Goal: Information Seeking & Learning: Learn about a topic

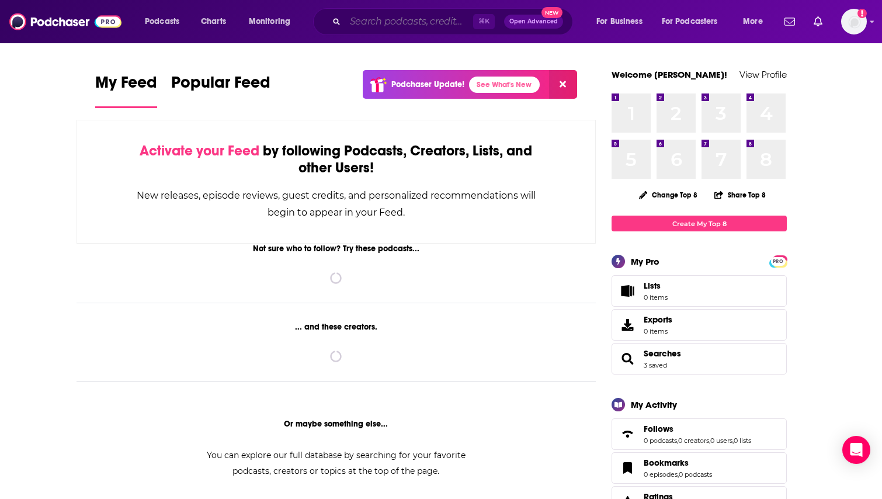
click at [390, 23] on input "Search podcasts, credits, & more..." at bounding box center [409, 21] width 128 height 19
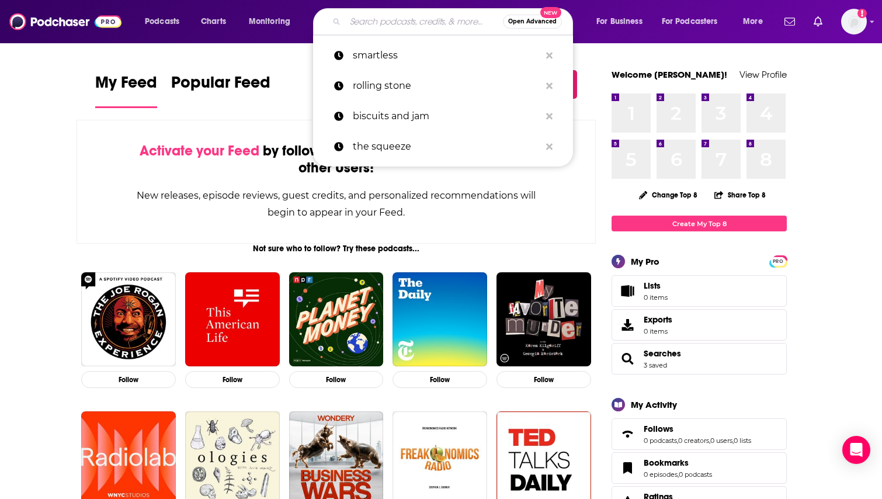
paste input "The Skinny Confidential Him & Her Show"
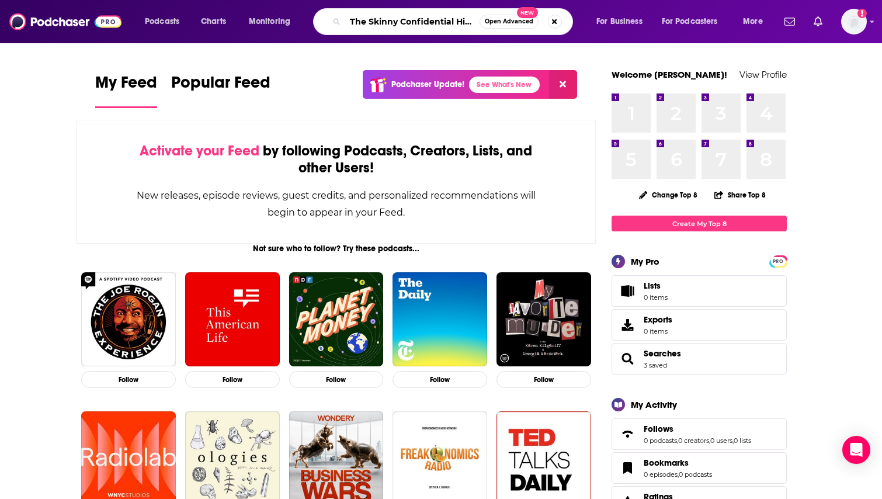
type input "The Skinny Confidential Him & Her Show"
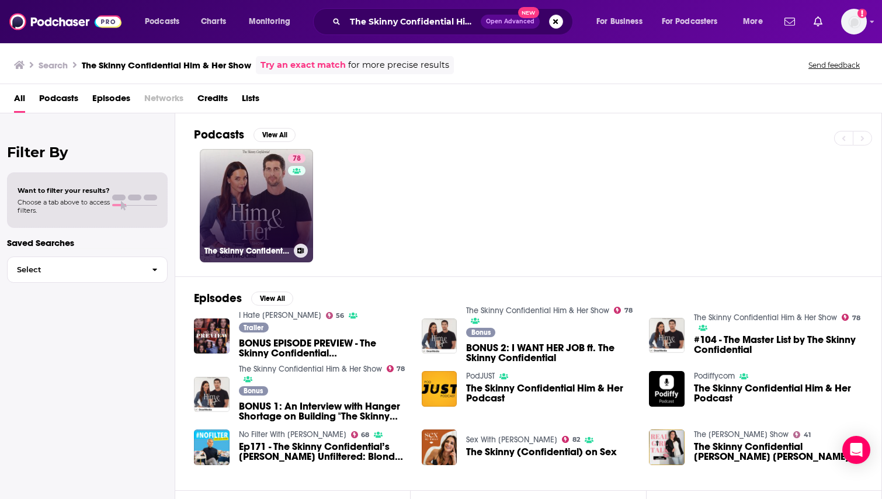
click at [280, 210] on link "78 The Skinny Confidential Him & Her Show" at bounding box center [256, 205] width 113 height 113
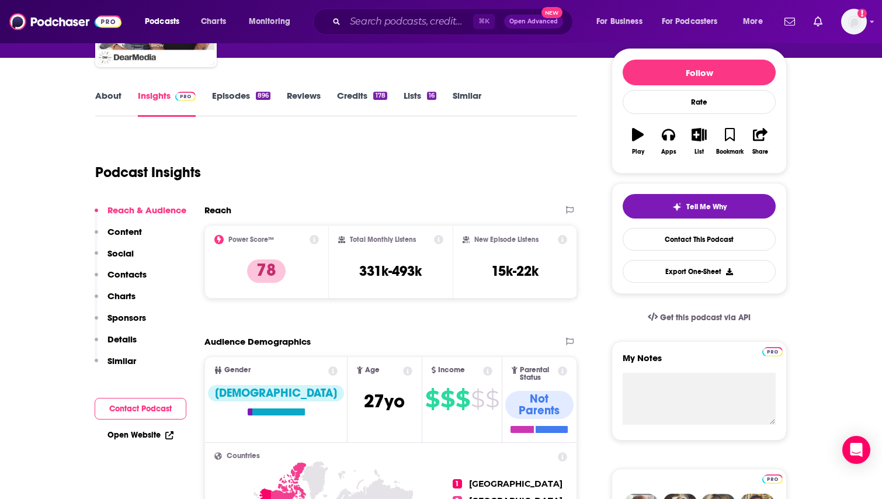
scroll to position [132, 0]
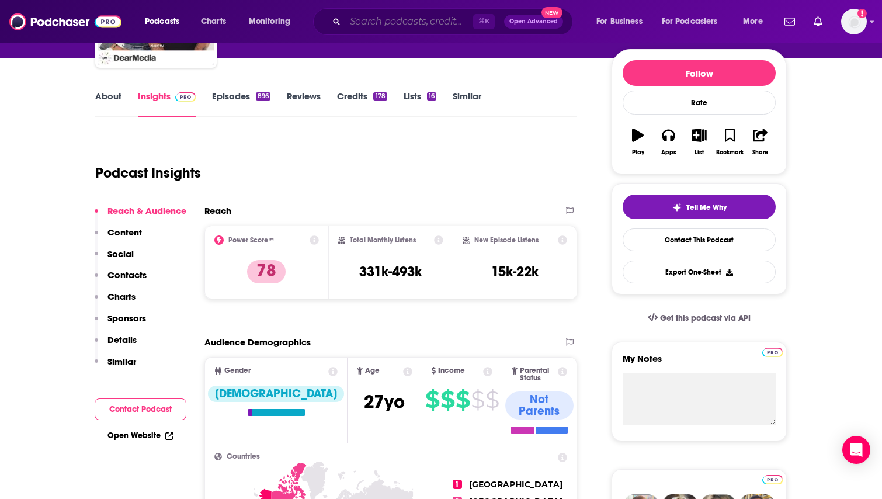
click at [404, 27] on input "Search podcasts, credits, & more..." at bounding box center [409, 21] width 128 height 19
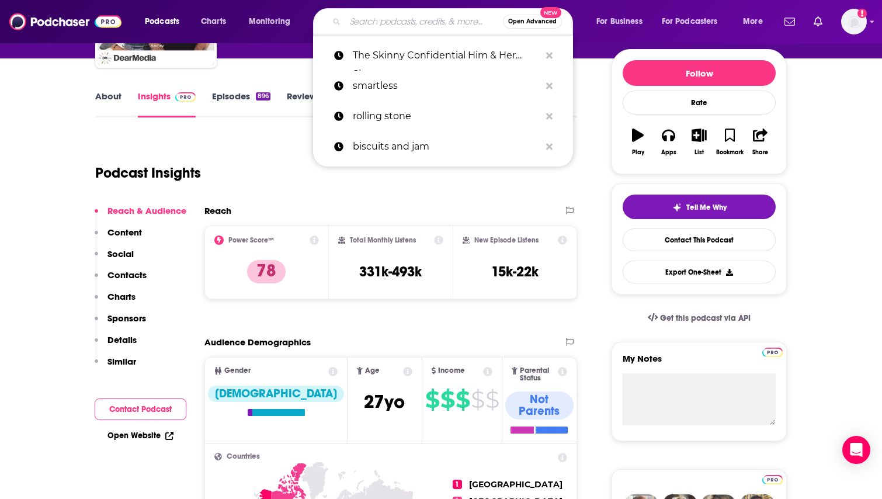
paste input "Taste of [PERSON_NAME]"
type input "Taste of [PERSON_NAME]"
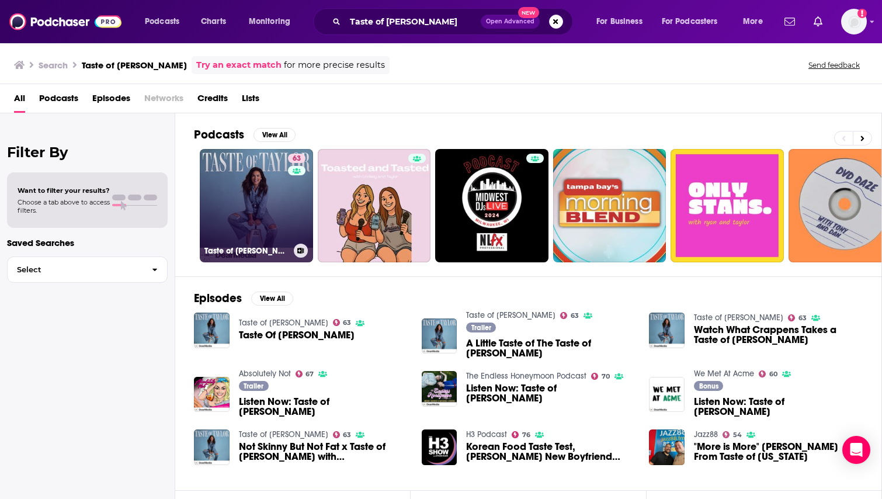
click at [229, 220] on link "63 Taste of [PERSON_NAME]" at bounding box center [256, 205] width 113 height 113
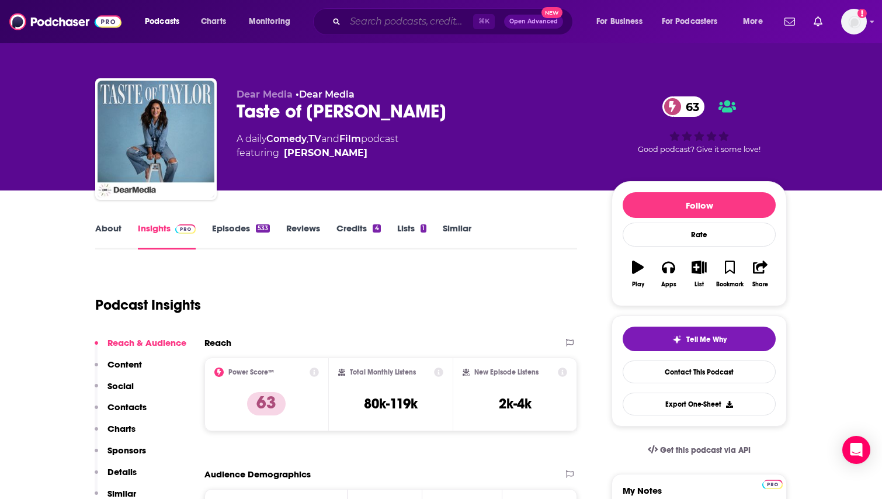
click at [394, 18] on input "Search podcasts, credits, & more..." at bounding box center [409, 21] width 128 height 19
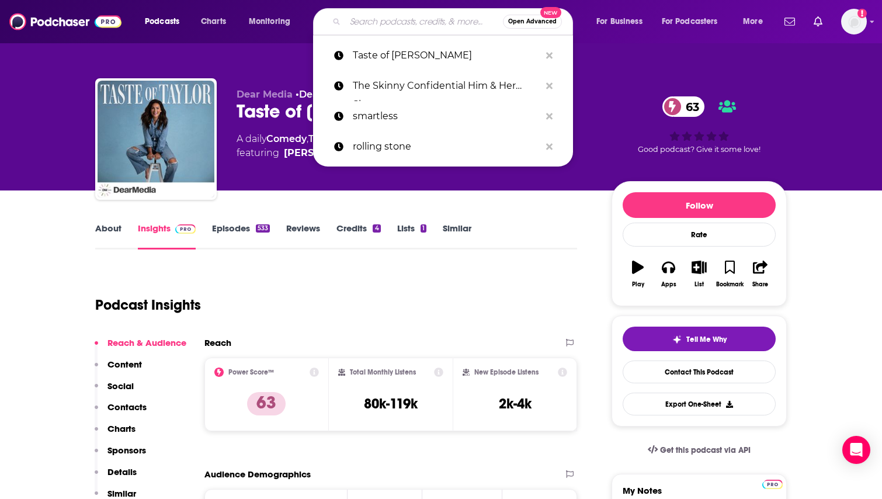
paste input "What We Said"
type input "What We Said"
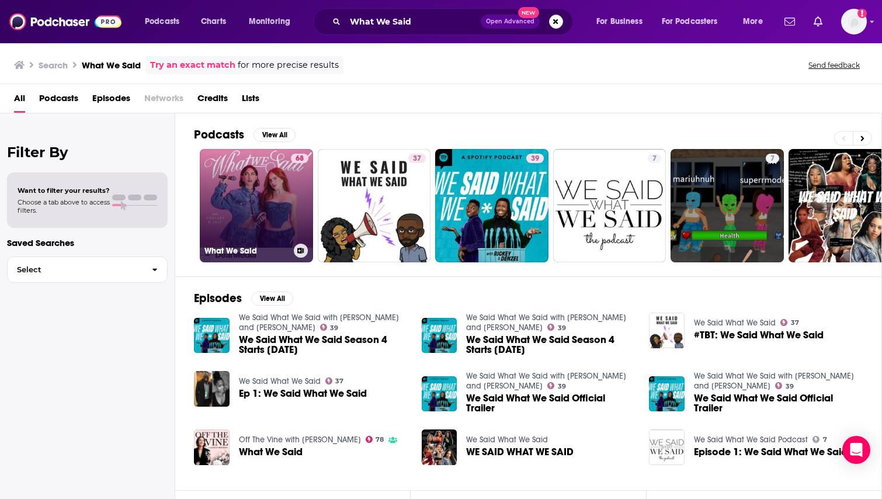
click at [264, 196] on link "68 What We Said" at bounding box center [256, 205] width 113 height 113
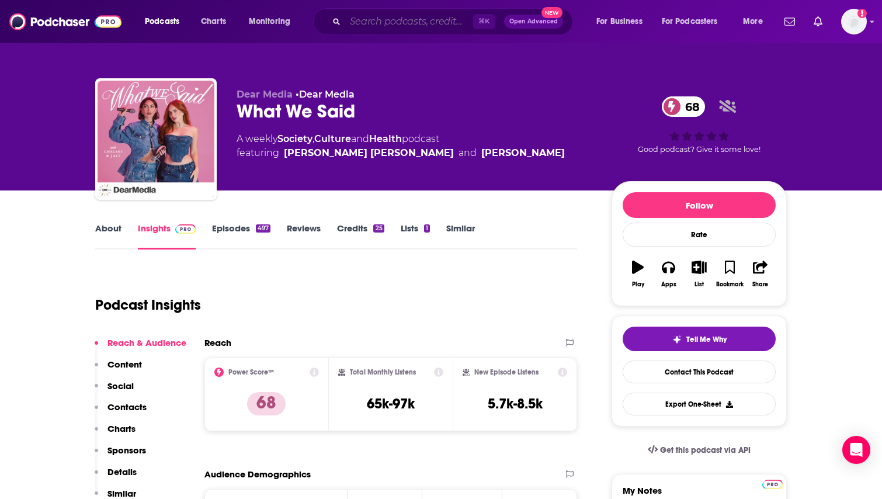
click at [388, 22] on input "Search podcasts, credits, & more..." at bounding box center [409, 21] width 128 height 19
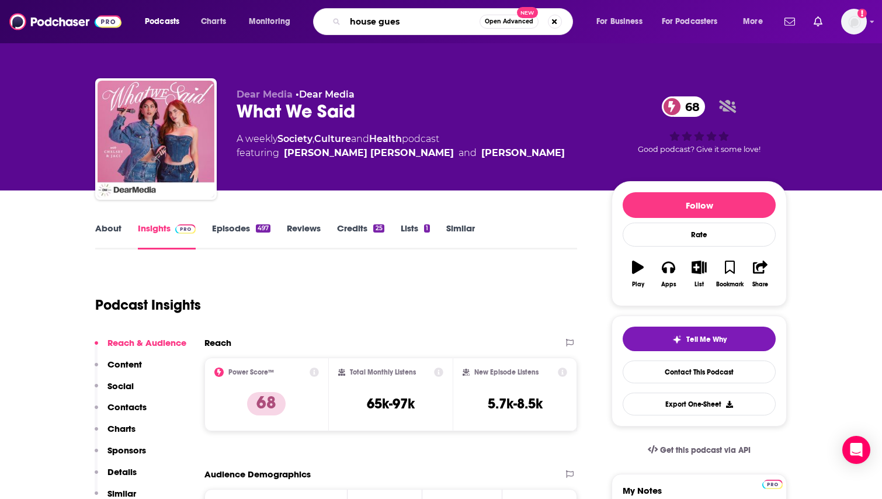
type input "house guest"
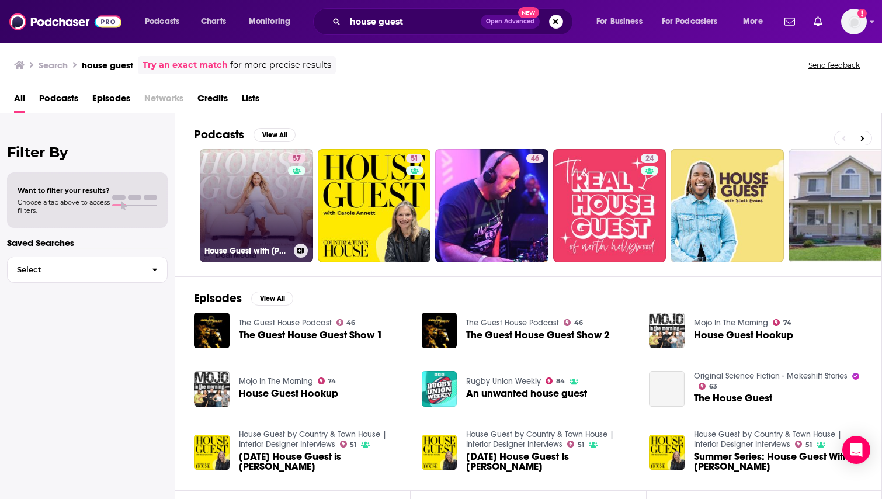
click at [261, 171] on link "57 House Guest with [PERSON_NAME]" at bounding box center [256, 205] width 113 height 113
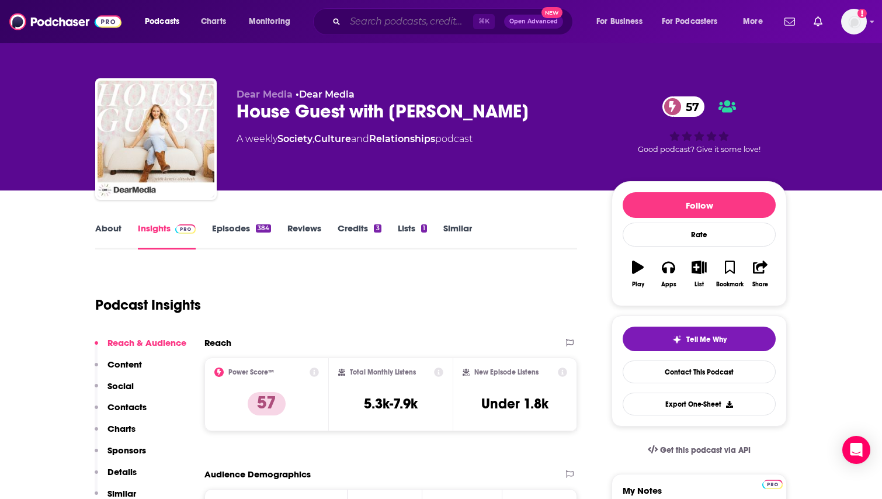
click at [375, 25] on input "Search podcasts, credits, & more..." at bounding box center [409, 21] width 128 height 19
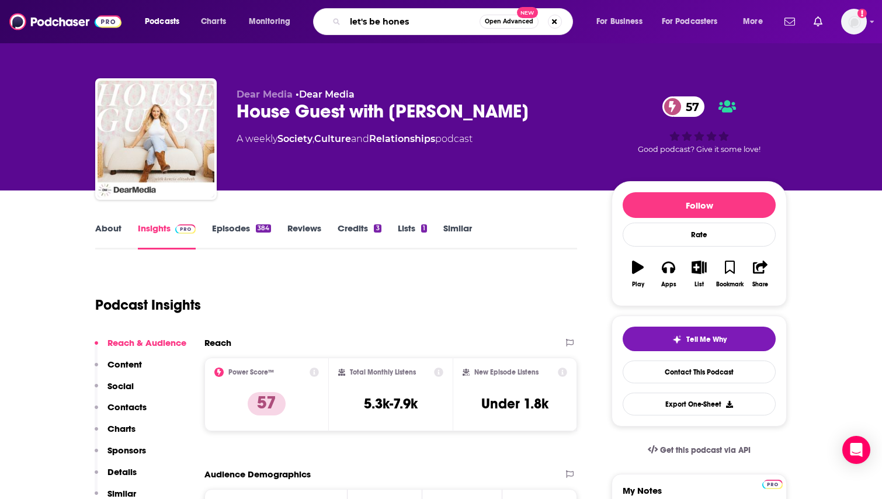
type input "let's be honest"
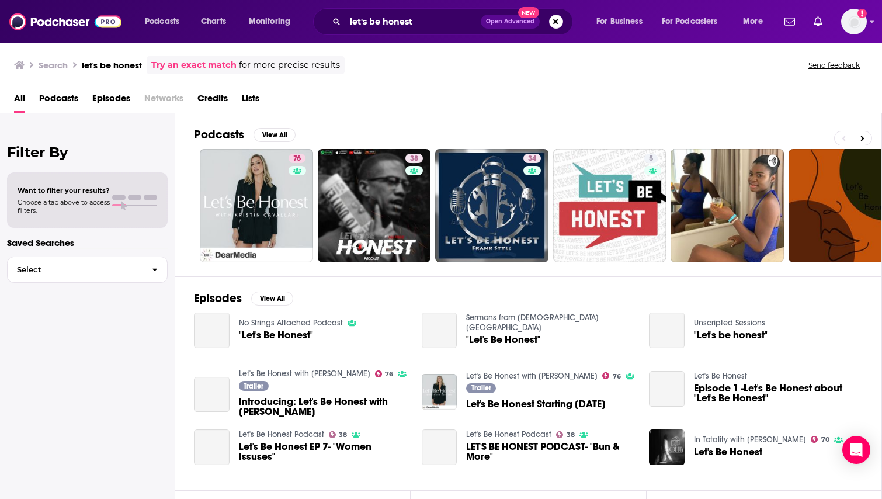
click at [268, 181] on link "76" at bounding box center [256, 205] width 113 height 113
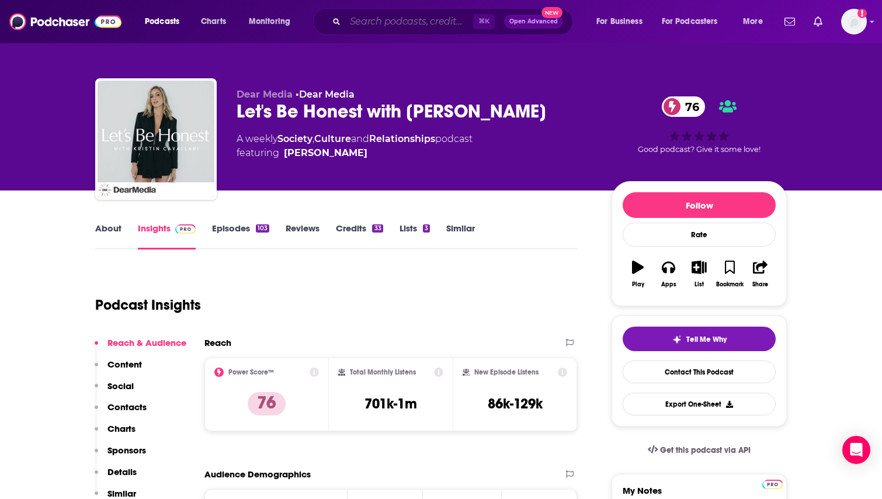
click at [387, 25] on input "Search podcasts, credits, & more..." at bounding box center [409, 21] width 128 height 19
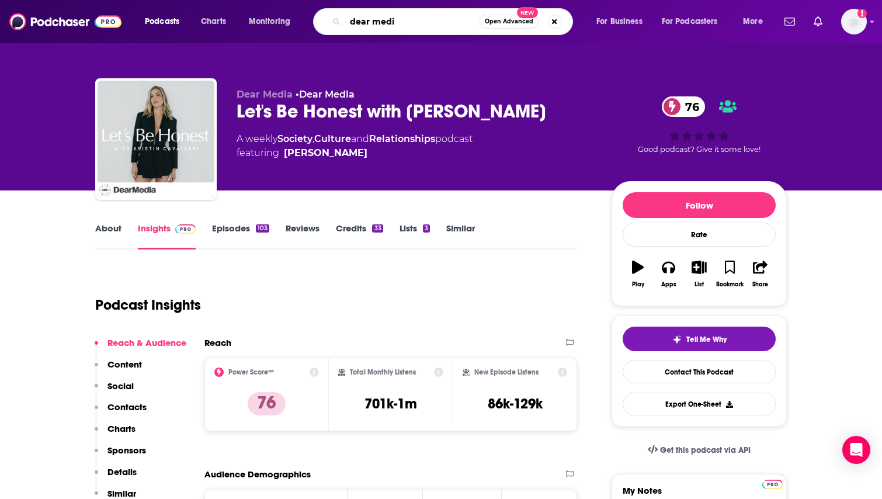
type input "dear media"
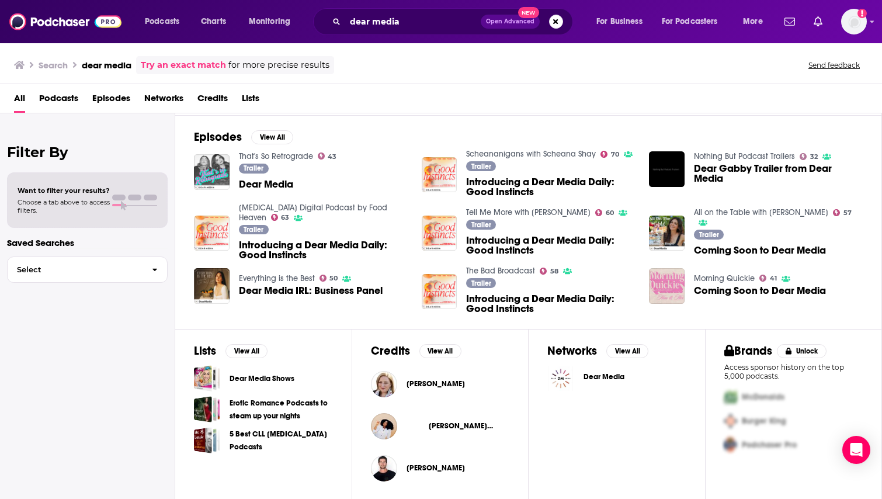
scroll to position [161, 0]
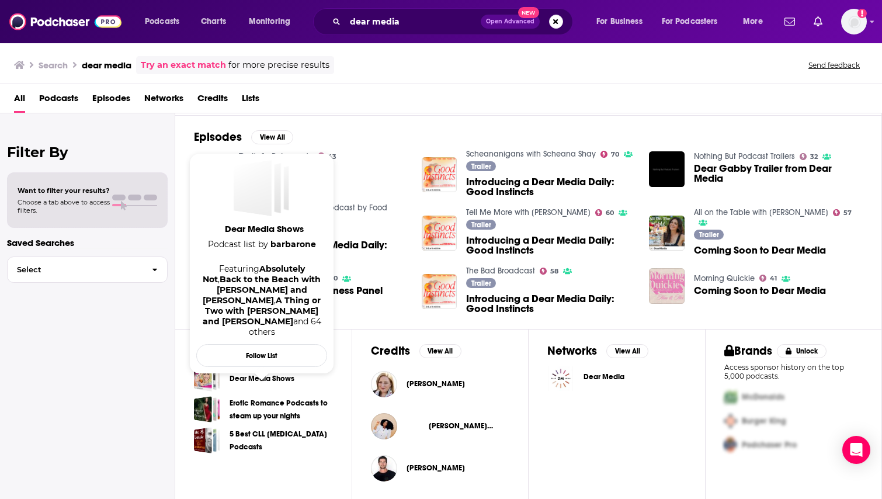
click at [269, 379] on link "Dear Media Shows" at bounding box center [262, 378] width 65 height 13
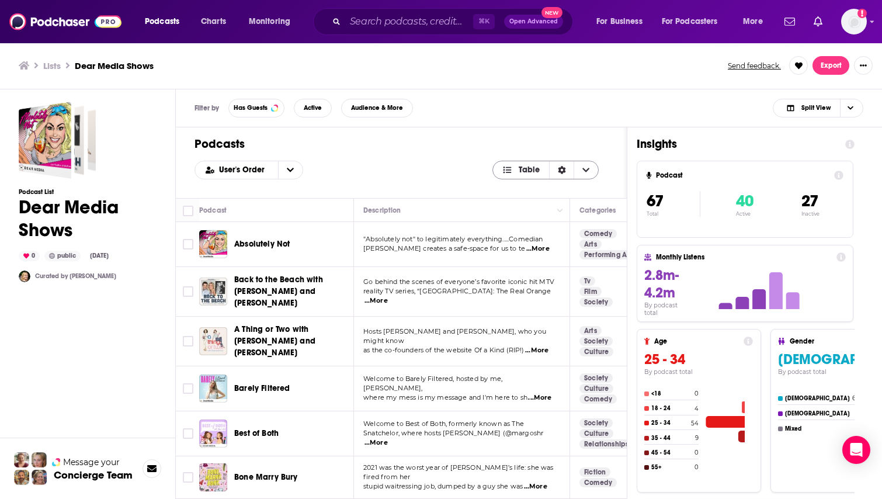
click at [590, 166] on span "Choose View" at bounding box center [586, 170] width 25 height 18
click at [518, 170] on span "Table" at bounding box center [521, 170] width 38 height 8
click at [555, 169] on div "Sort Direction" at bounding box center [561, 170] width 25 height 18
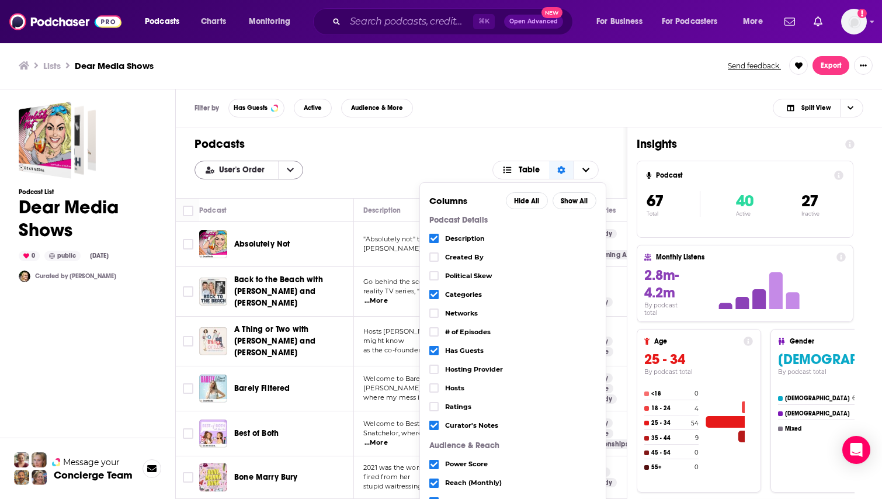
click at [253, 175] on div "User's Order" at bounding box center [249, 170] width 109 height 19
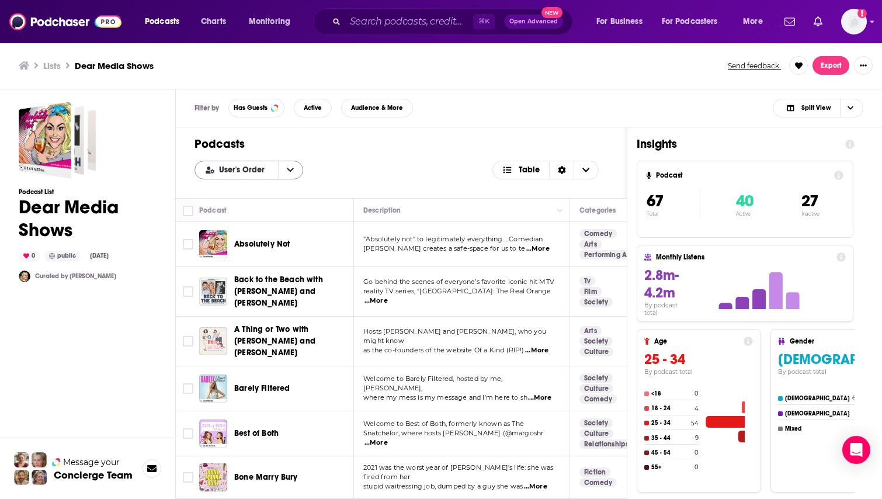
click at [289, 173] on icon "open menu" at bounding box center [290, 170] width 7 height 8
click at [249, 227] on span "Power Score" at bounding box center [255, 228] width 75 height 6
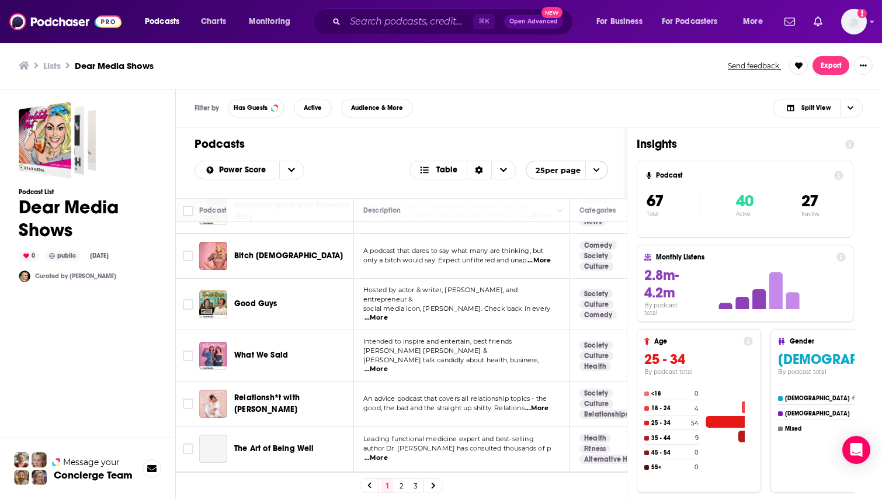
scroll to position [322, 0]
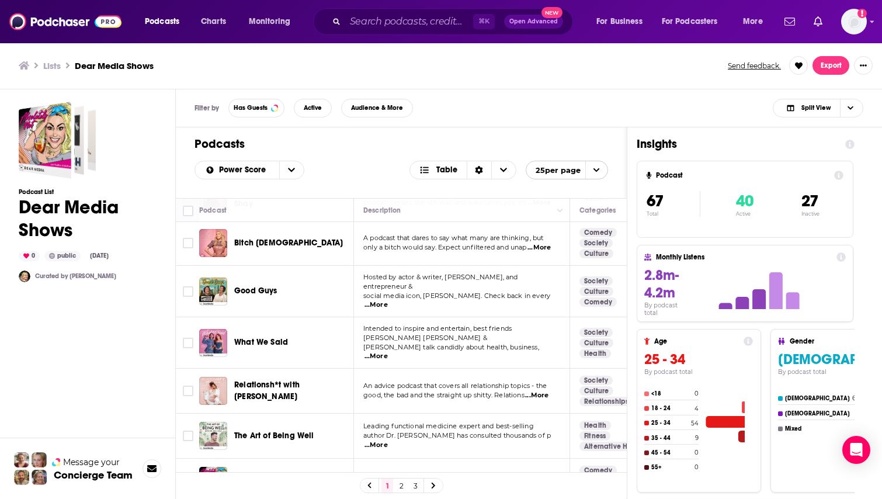
click at [263, 286] on span "Good Guys" at bounding box center [255, 291] width 43 height 10
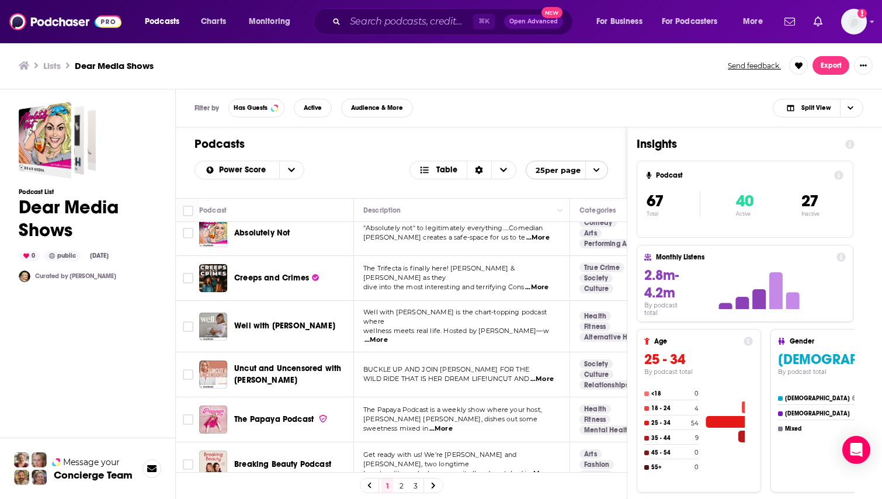
scroll to position [570, 0]
click at [286, 414] on span "The Papaya Podcast" at bounding box center [273, 419] width 79 height 10
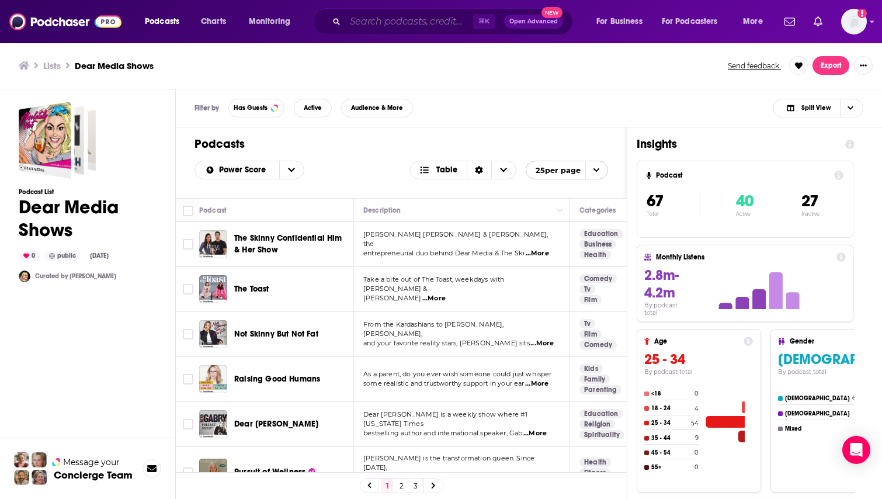
click at [387, 27] on input "Search podcasts, credits, & more..." at bounding box center [409, 21] width 128 height 19
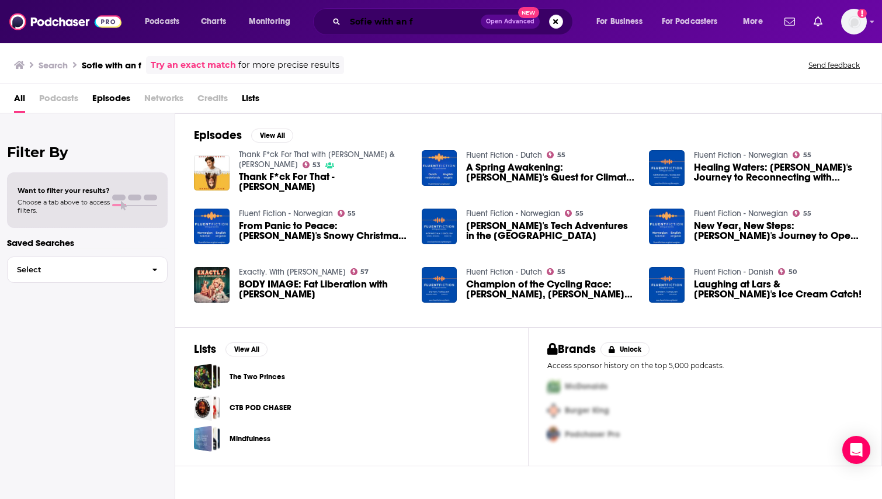
click at [377, 26] on input "Sofie with an f" at bounding box center [413, 21] width 136 height 19
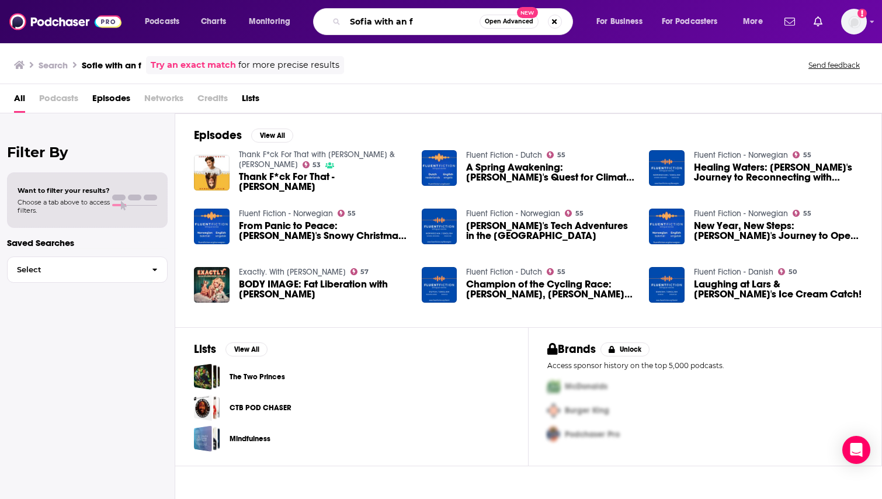
type input "Sofia with an f"
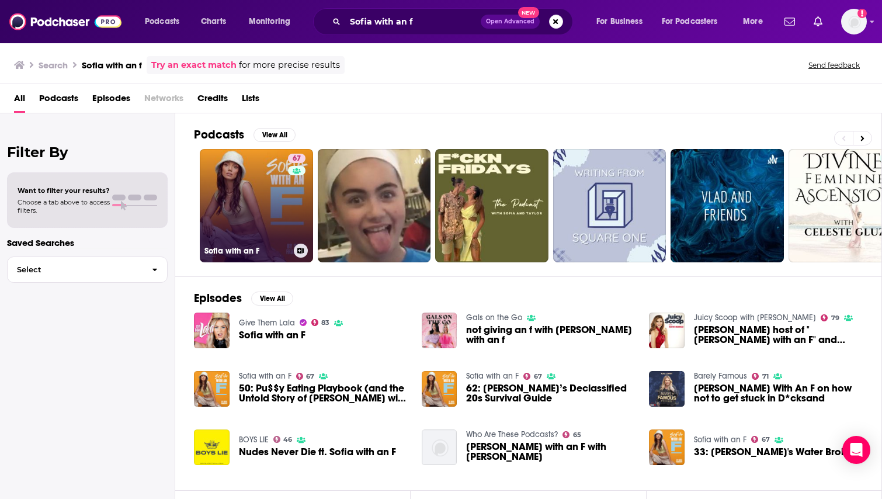
click at [258, 193] on link "67 Sofia with an F" at bounding box center [256, 205] width 113 height 113
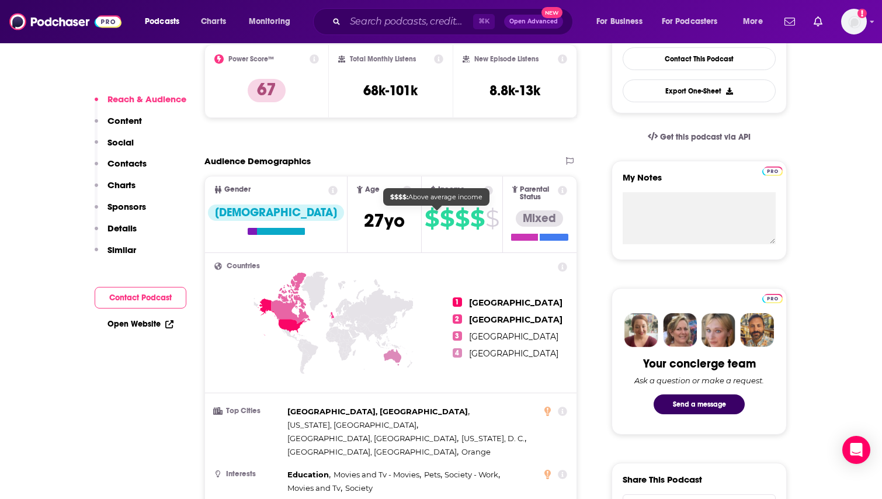
scroll to position [338, 0]
